Goal: Task Accomplishment & Management: Use online tool/utility

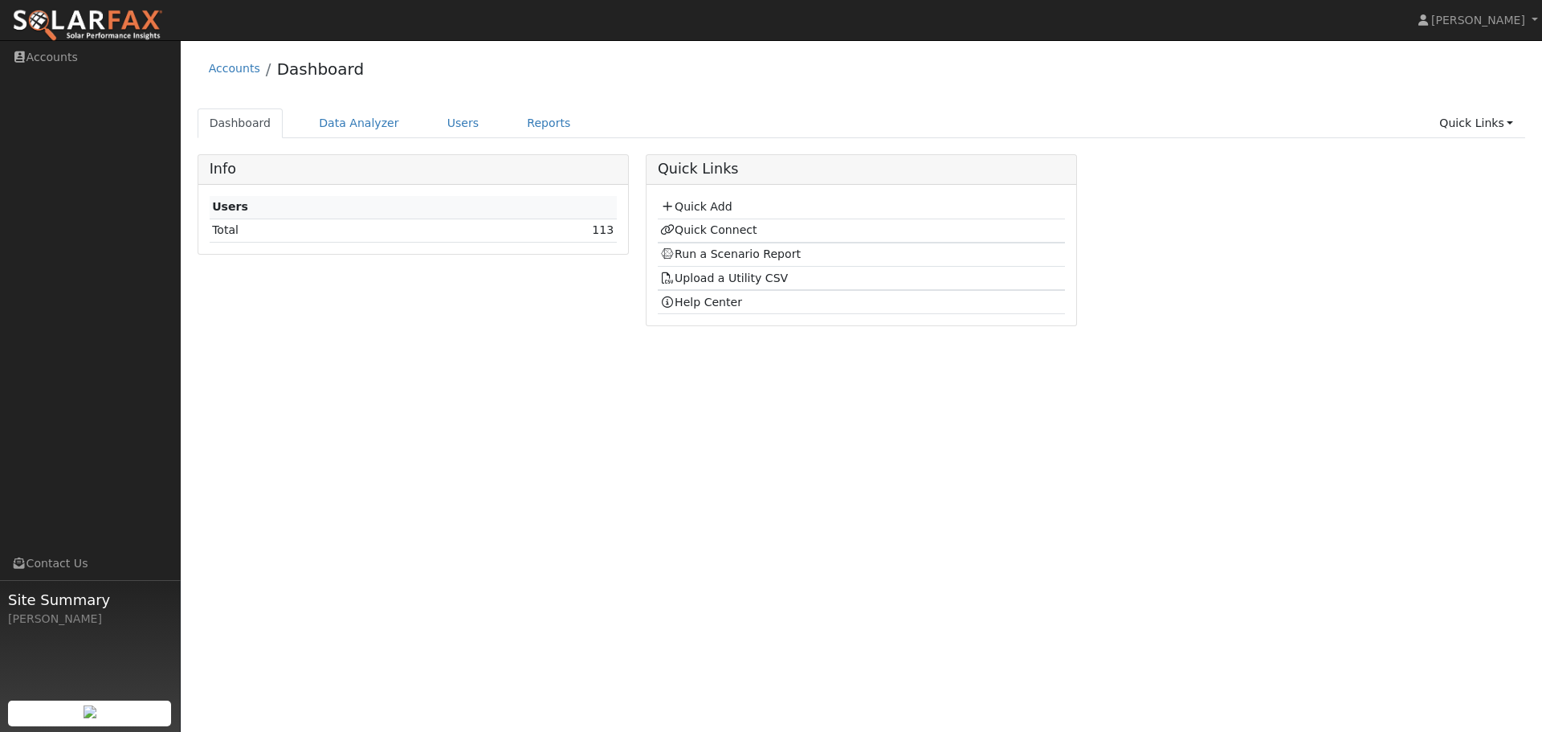
click at [618, 229] on div "Users Total 113" at bounding box center [413, 219] width 430 height 69
click at [607, 229] on link "113" at bounding box center [603, 229] width 22 height 13
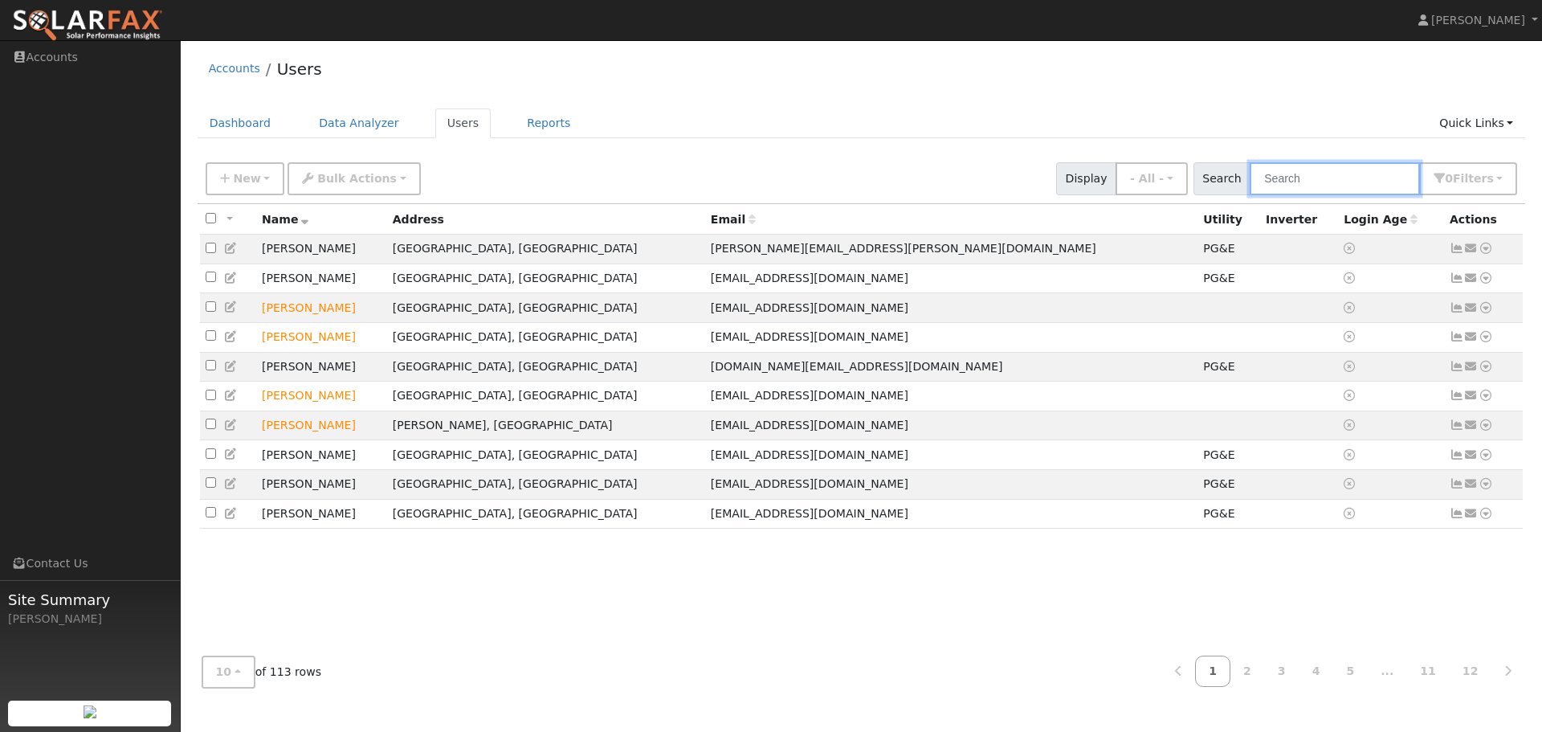
click at [1282, 185] on input "text" at bounding box center [1335, 178] width 170 height 33
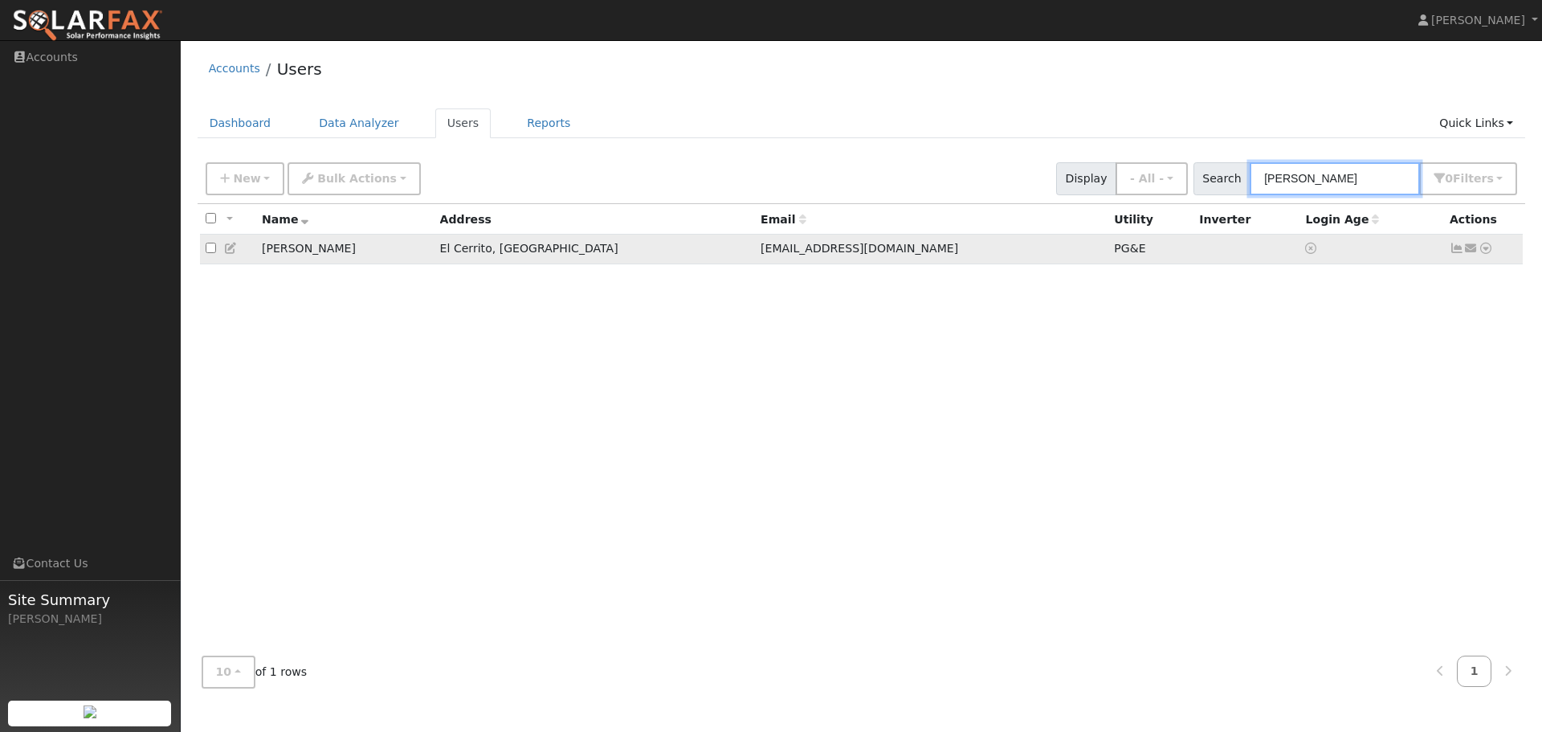
type input "jean"
click at [1485, 252] on icon at bounding box center [1486, 248] width 14 height 11
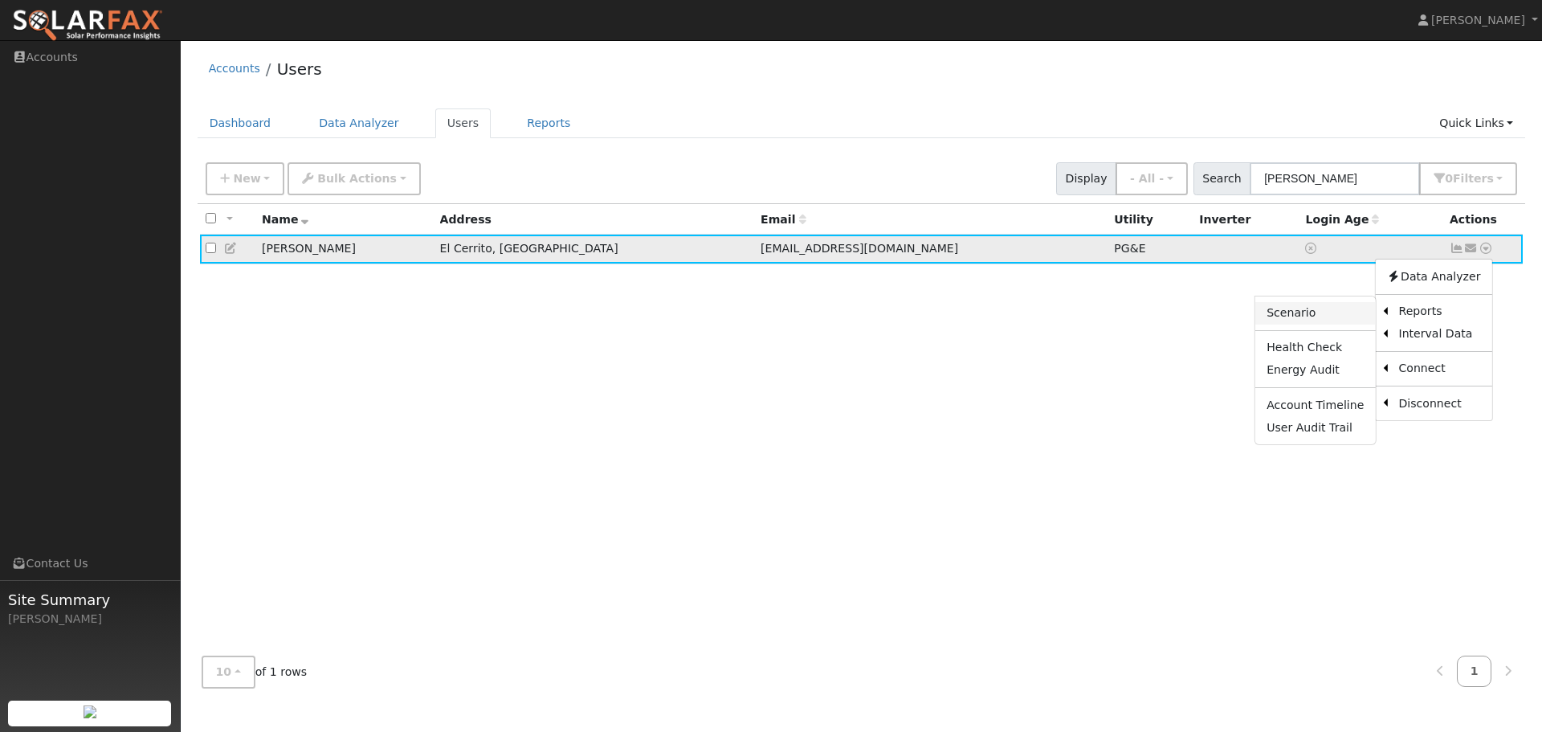
click at [1330, 317] on link "Scenario" at bounding box center [1315, 313] width 120 height 22
